Goal: Information Seeking & Learning: Learn about a topic

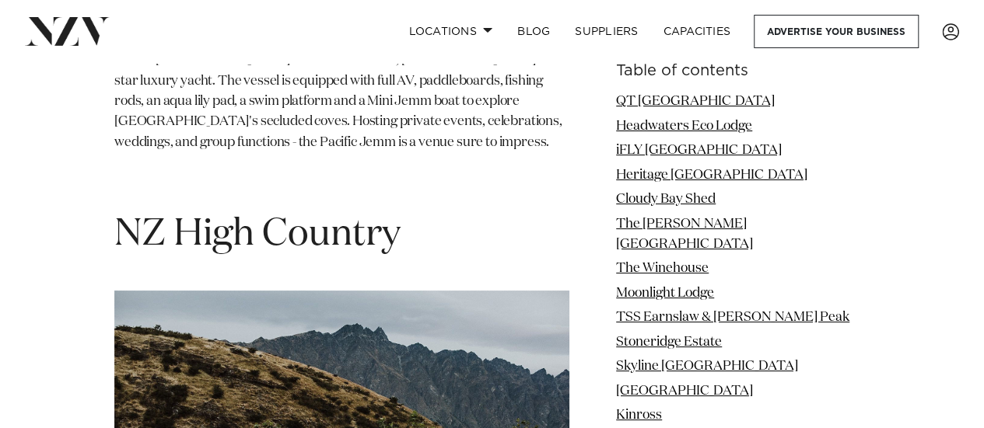
scroll to position [14720, 0]
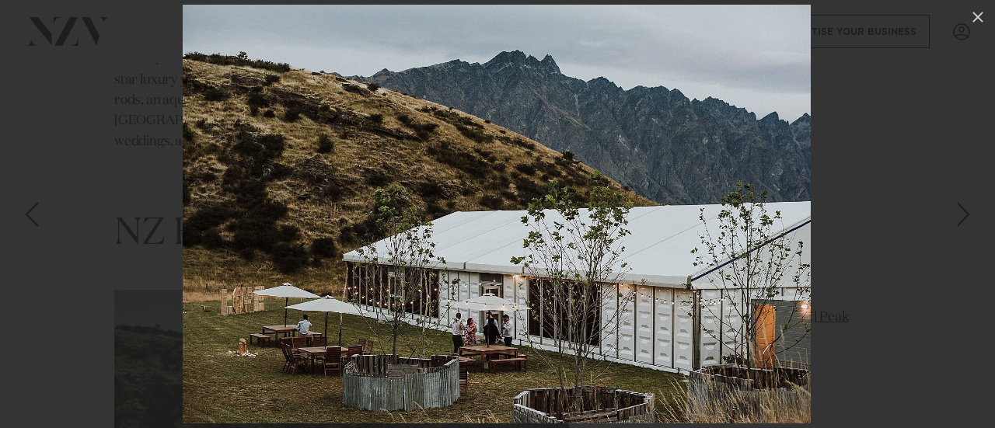
click at [103, 268] on div at bounding box center [497, 214] width 995 height 428
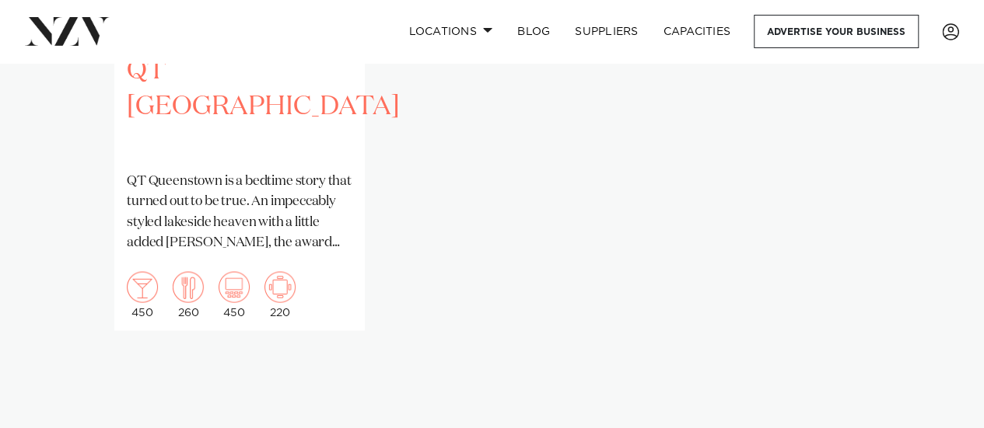
scroll to position [1386, 0]
click at [239, 289] on img "1 / 1" at bounding box center [233, 287] width 31 height 31
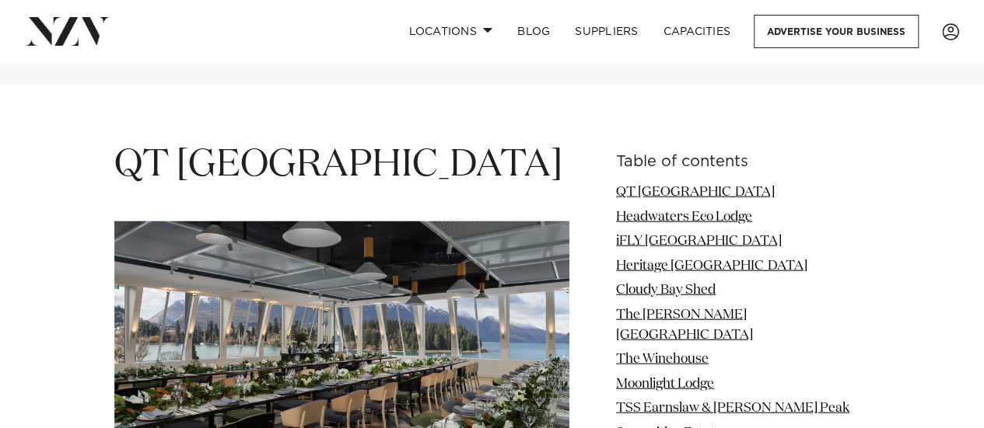
scroll to position [1777, 0]
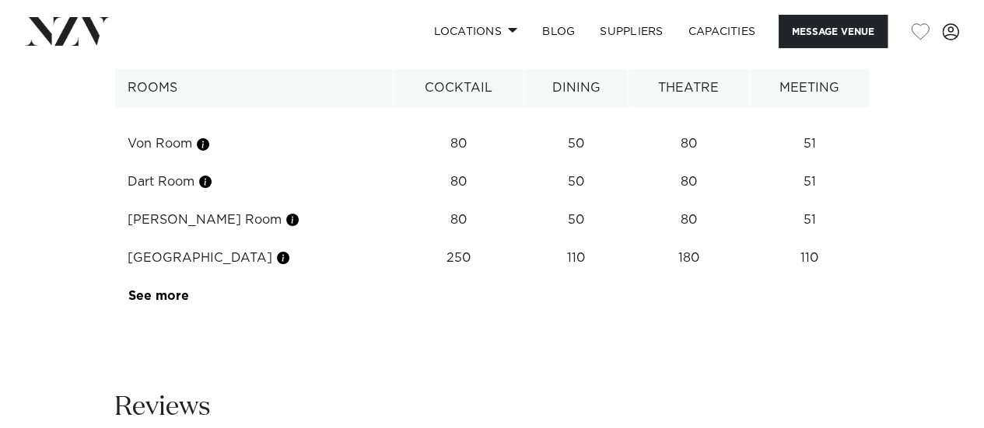
scroll to position [2695, 0]
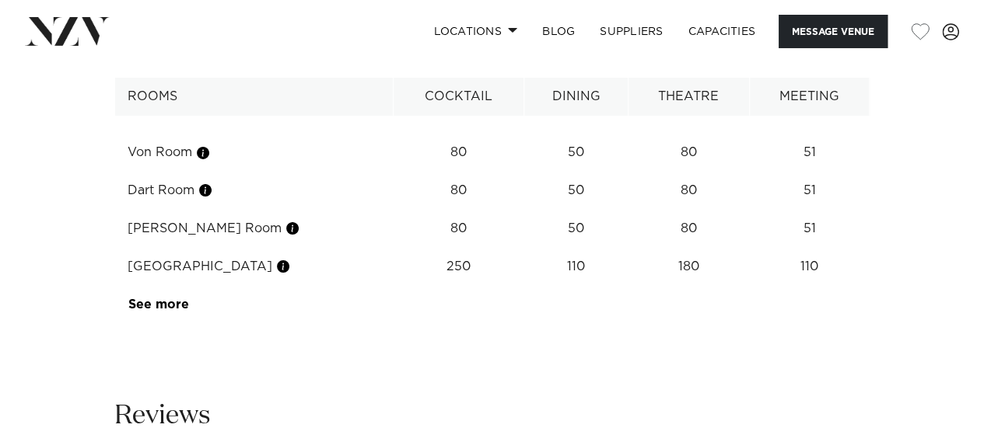
scroll to position [2686, 0]
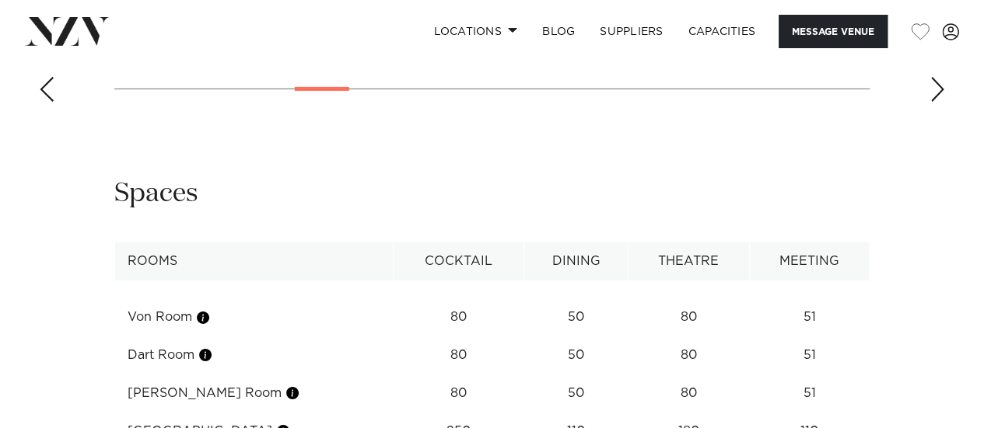
scroll to position [2523, 0]
click at [933, 101] on div "Next slide" at bounding box center [937, 88] width 16 height 25
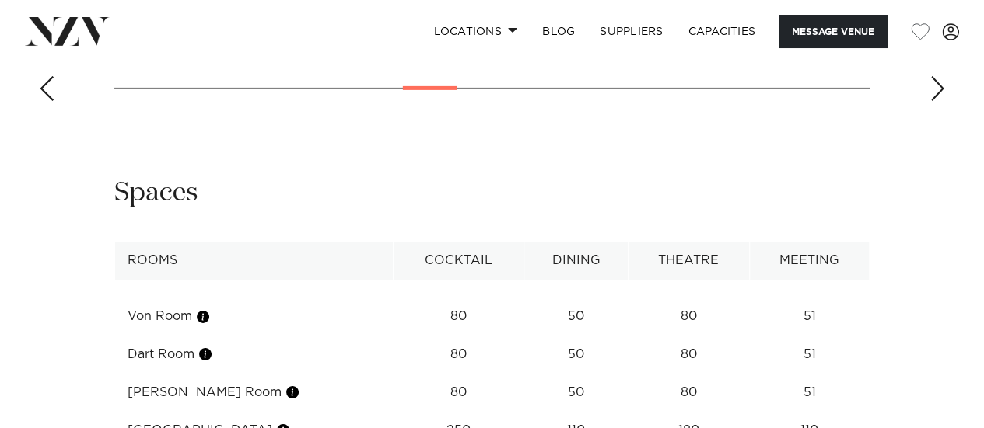
click at [933, 101] on div "Next slide" at bounding box center [937, 88] width 16 height 25
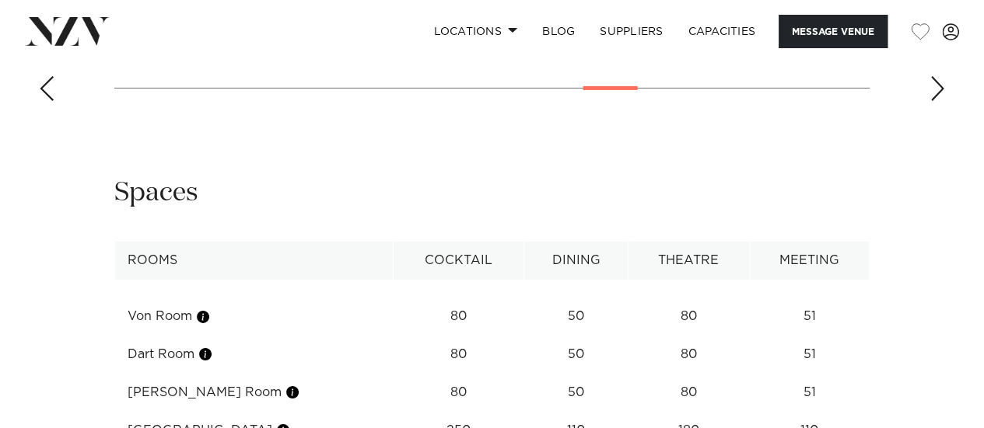
click at [933, 101] on div "Next slide" at bounding box center [937, 88] width 16 height 25
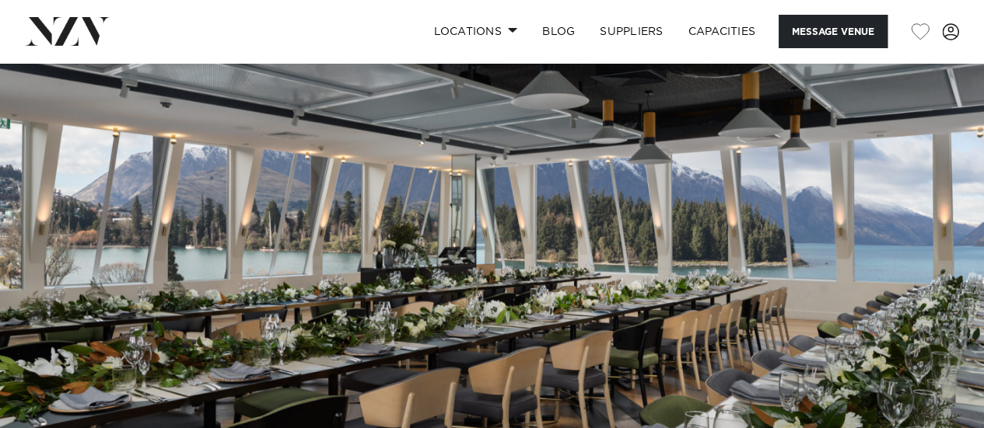
scroll to position [0, 0]
